Goal: Check status: Check status

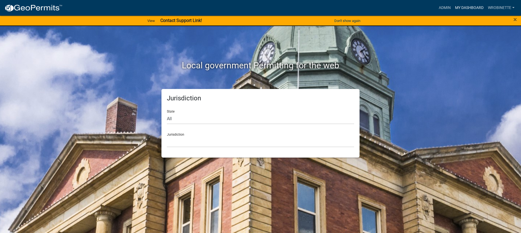
click at [463, 7] on link "My Dashboard" at bounding box center [469, 8] width 33 height 10
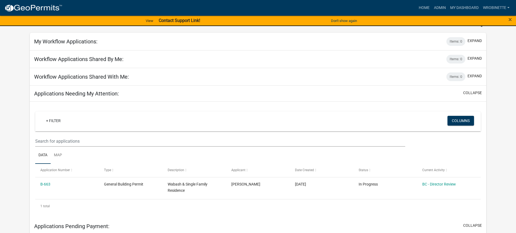
scroll to position [108, 0]
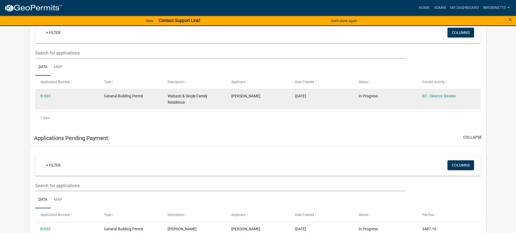
click at [51, 96] on div "B-663" at bounding box center [66, 96] width 53 height 6
click at [49, 97] on link "B-663" at bounding box center [45, 96] width 10 height 4
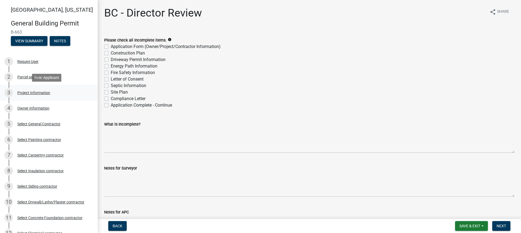
click at [28, 92] on div "Project Information" at bounding box center [33, 93] width 33 height 4
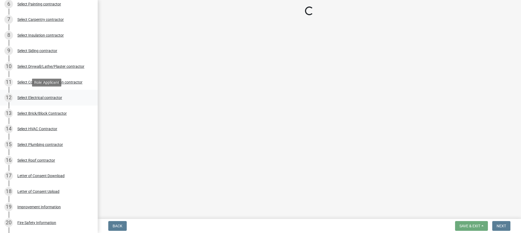
scroll to position [277, 0]
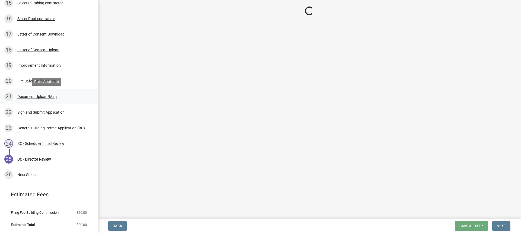
select select "f62e9ec7-2ce1-40c9-9d70-ac6e7ddc5d7c"
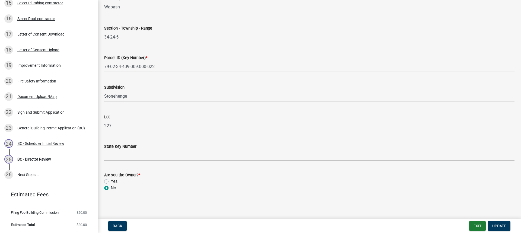
scroll to position [290, 0]
click at [33, 63] on div "Improvement Information" at bounding box center [38, 65] width 43 height 4
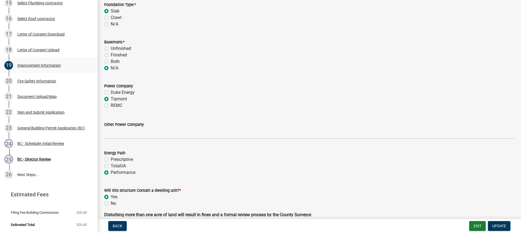
scroll to position [569, 0]
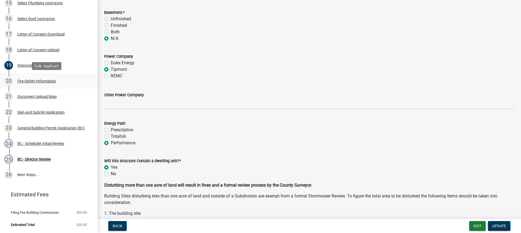
click at [39, 80] on div "Fire Safety Information" at bounding box center [36, 81] width 39 height 4
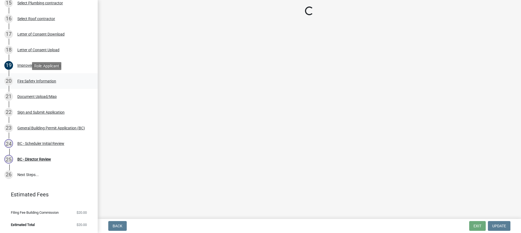
scroll to position [0, 0]
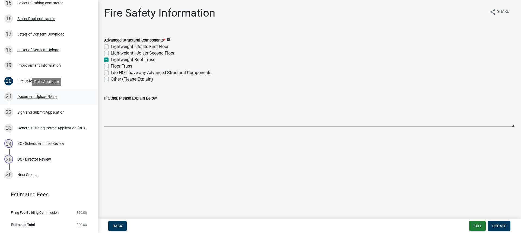
click at [32, 95] on div "Document Upload/Map" at bounding box center [36, 97] width 39 height 4
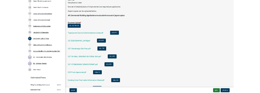
scroll to position [163, 0]
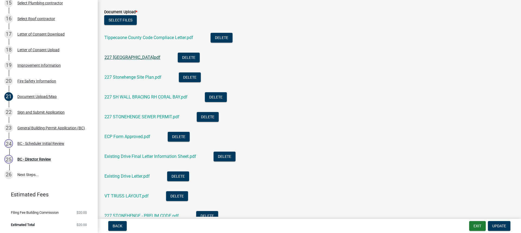
click at [143, 57] on link "227 [GEOGRAPHIC_DATA]pdf" at bounding box center [132, 57] width 56 height 5
click at [139, 78] on link "227 Stonehenge Site Plan.pdf" at bounding box center [132, 77] width 57 height 5
click at [144, 98] on link "227 SH WALL BRACING RH CORAL BAY.pdf" at bounding box center [145, 96] width 83 height 5
click at [145, 116] on link "227 STONEHENGE SEWER PERMIT.pdf" at bounding box center [141, 116] width 75 height 5
click at [146, 113] on div "227 STONEHENGE SEWER PERMIT.pdf" at bounding box center [146, 117] width 84 height 11
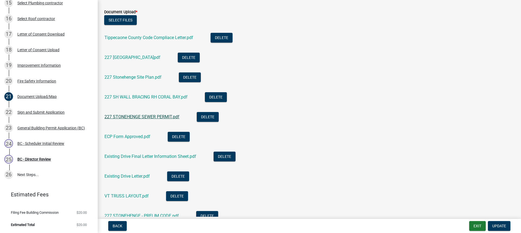
click at [145, 117] on link "227 STONEHENGE SEWER PERMIT.pdf" at bounding box center [141, 116] width 75 height 5
click at [134, 136] on link "ECP Form Approved.pdf" at bounding box center [127, 136] width 46 height 5
click at [138, 137] on link "ECP Form Approved.pdf" at bounding box center [127, 136] width 46 height 5
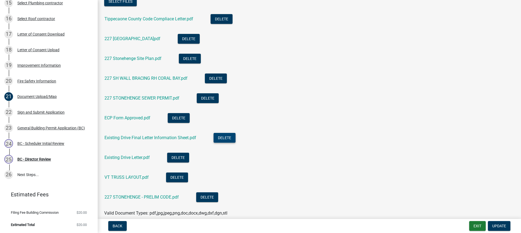
scroll to position [217, 0]
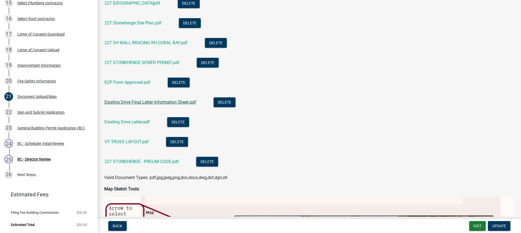
click at [136, 101] on link "Existing Drive Final Letter Information Sheet.pdf" at bounding box center [150, 102] width 92 height 5
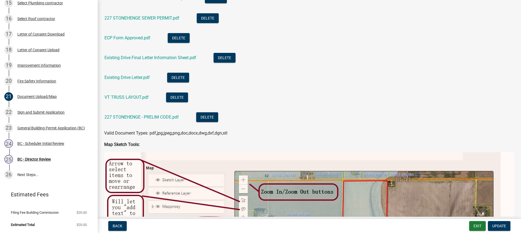
scroll to position [271, 0]
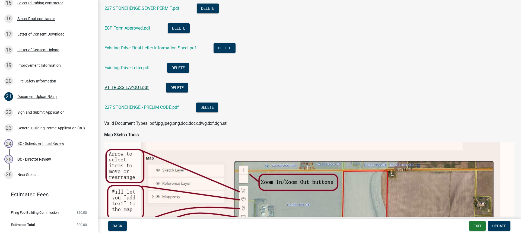
click at [132, 87] on link "VT TRUSS LAYOUT.pdf" at bounding box center [126, 87] width 44 height 5
click at [150, 106] on link "227 STONEHENGE - PRELIM CODE.pdf" at bounding box center [141, 107] width 74 height 5
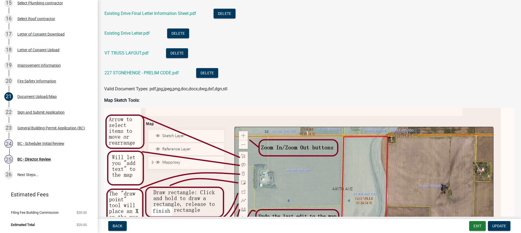
scroll to position [352, 0]
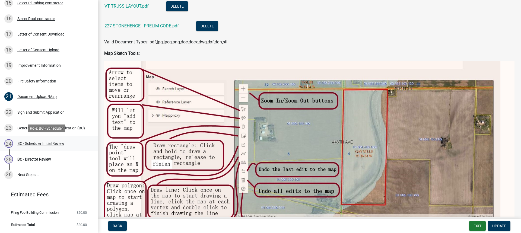
click at [34, 143] on div "BC - Scheduler Initial Review" at bounding box center [40, 144] width 47 height 4
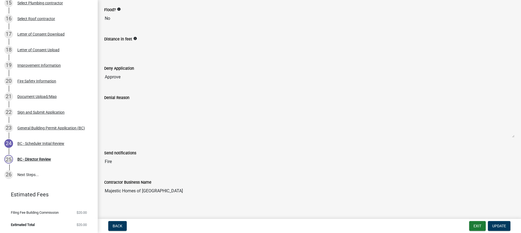
scroll to position [92, 0]
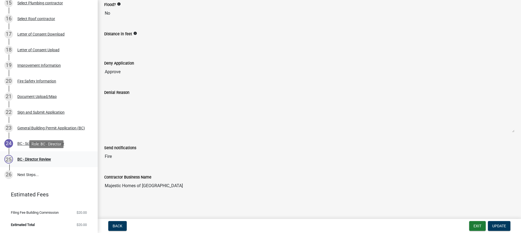
click at [38, 159] on div "BC - Director Review" at bounding box center [34, 159] width 34 height 4
